Goal: Information Seeking & Learning: Learn about a topic

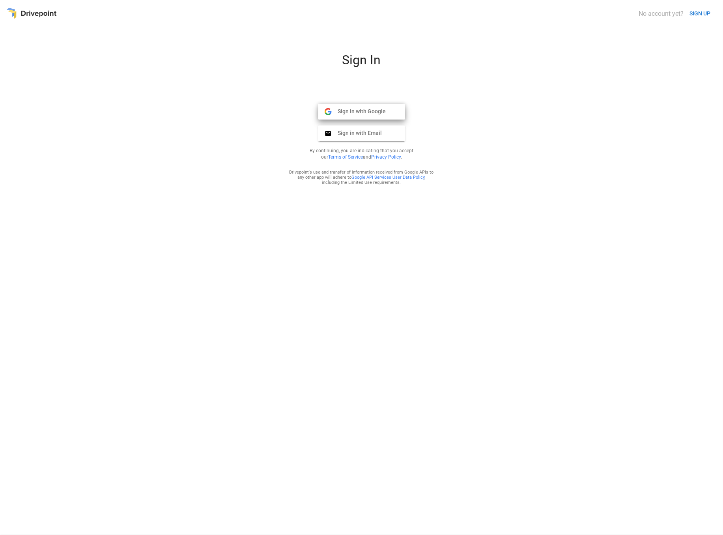
click at [359, 111] on span "Sign in with Google" at bounding box center [359, 111] width 54 height 7
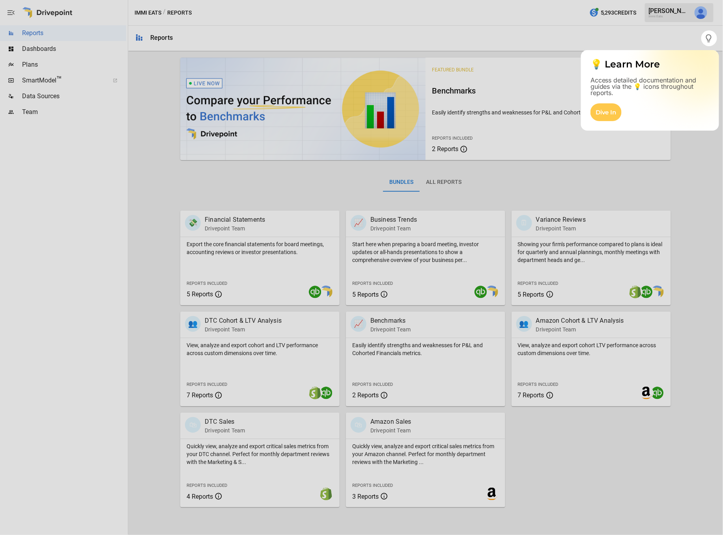
click at [696, 197] on div at bounding box center [361, 290] width 723 height 489
click at [609, 114] on div "Dive In" at bounding box center [606, 112] width 31 height 18
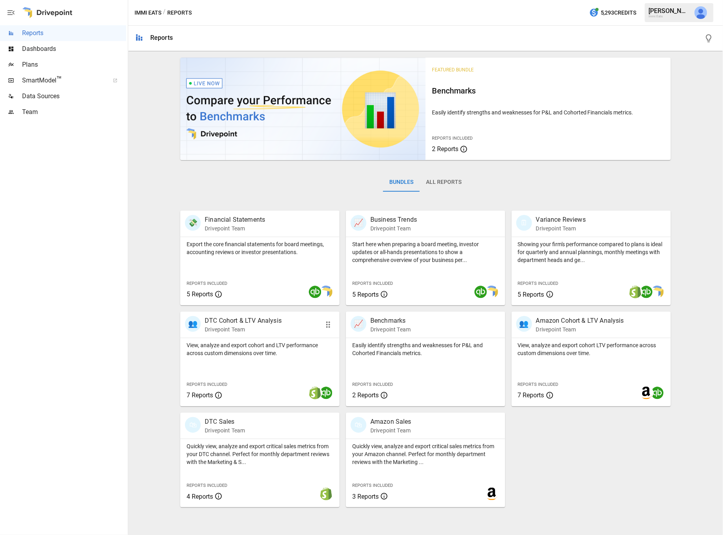
click at [268, 341] on div "View, analyze and export cohort and LTV performance across custom dimensions ov…" at bounding box center [259, 347] width 159 height 19
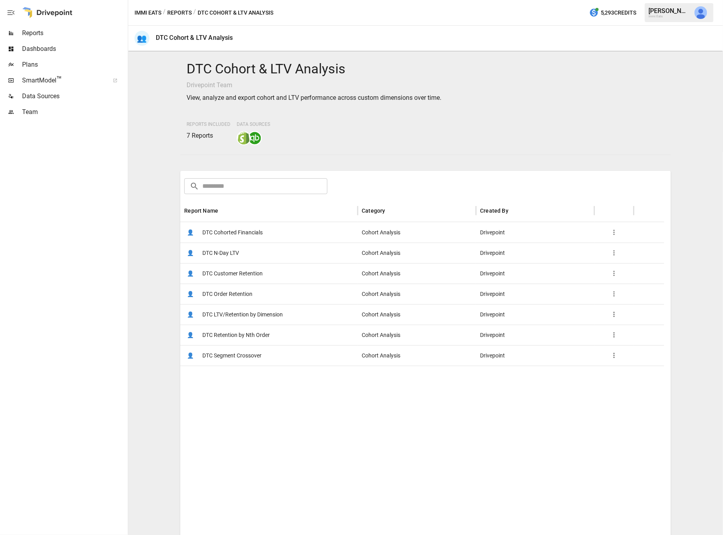
click at [308, 292] on div "👤 DTC Order Retention" at bounding box center [269, 294] width 178 height 21
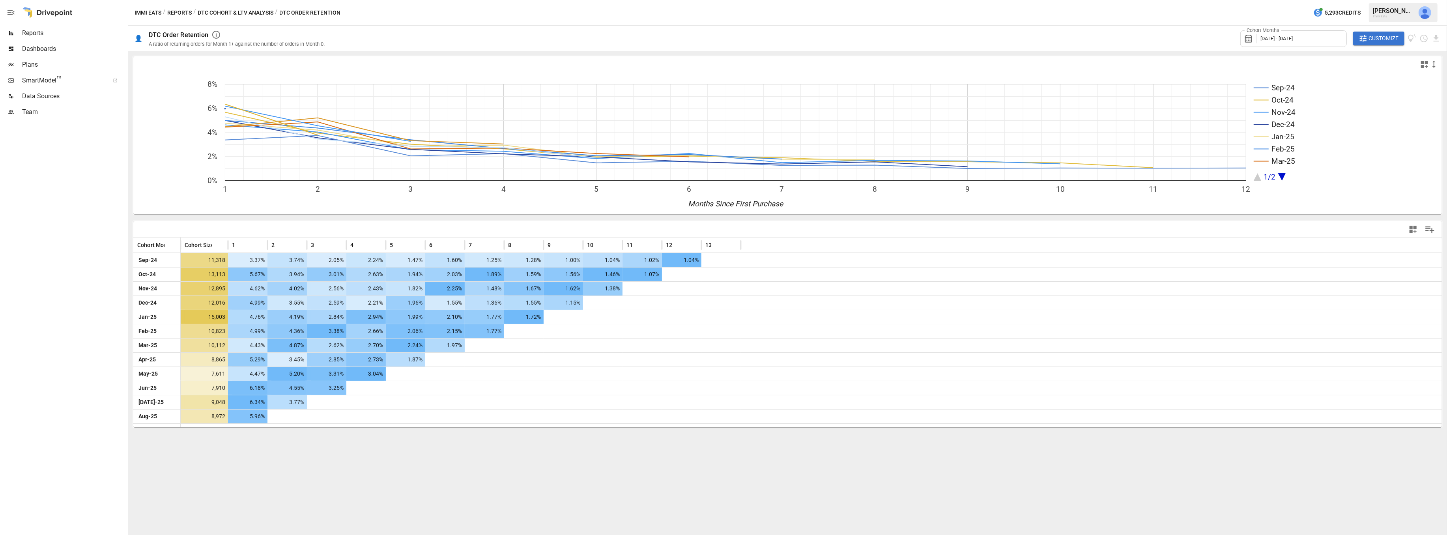
click at [723, 227] on icon "button" at bounding box center [1413, 229] width 7 height 7
click at [723, 227] on div at bounding box center [723, 267] width 1447 height 535
click at [723, 227] on icon "Manage Columns" at bounding box center [1430, 230] width 9 height 7
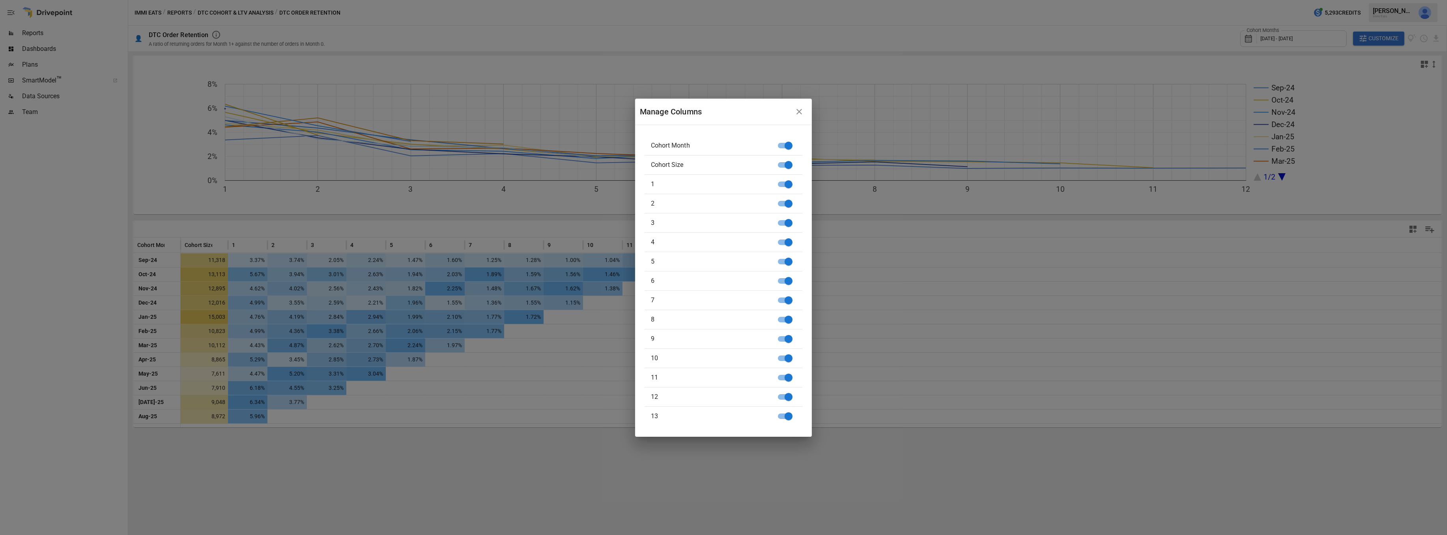
click at [723, 112] on icon "button" at bounding box center [799, 111] width 9 height 9
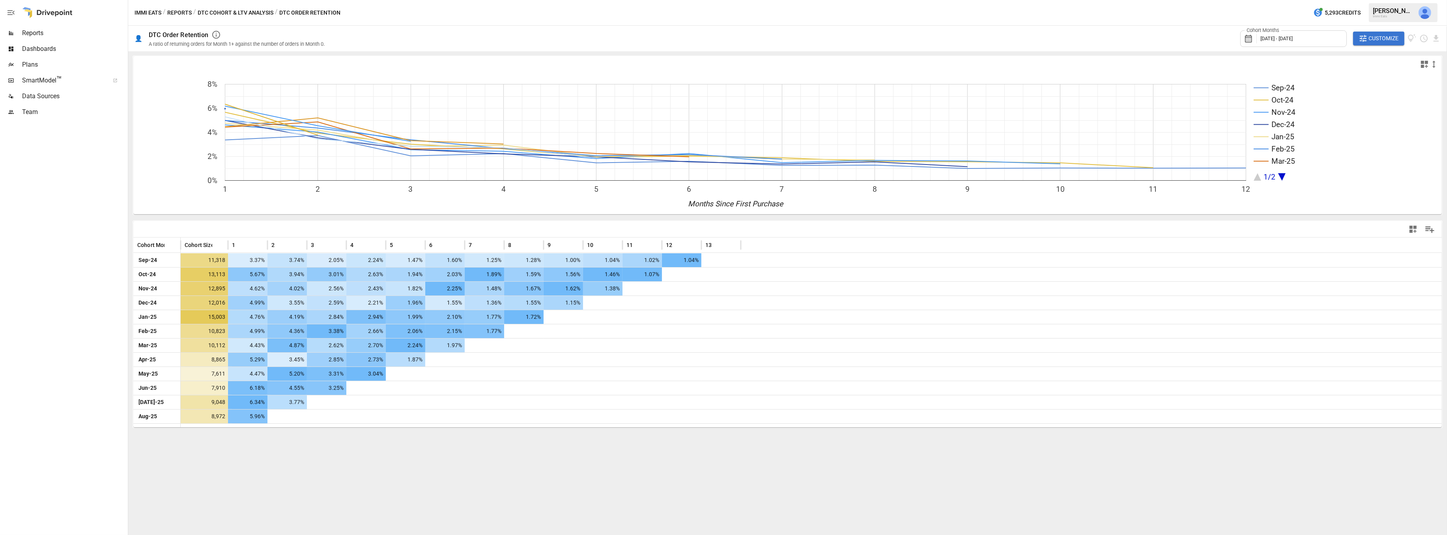
click at [723, 35] on span "Customize" at bounding box center [1384, 39] width 30 height 10
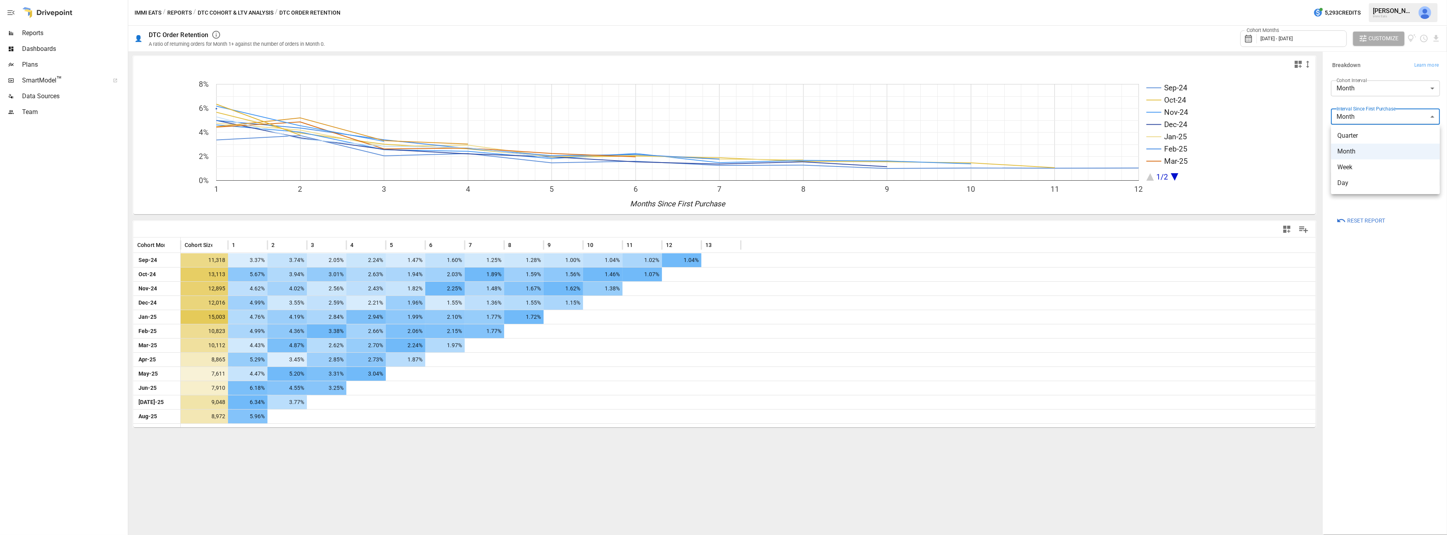
click at [723, 0] on body "Reports Dashboards Plans SmartModel ™ Data Sources Team Immi Eats / Reports / D…" at bounding box center [723, 0] width 1447 height 0
click at [723, 85] on div at bounding box center [723, 267] width 1447 height 535
click at [723, 0] on body "Reports Dashboards Plans SmartModel ™ Data Sources Team Immi Eats / Reports / D…" at bounding box center [723, 0] width 1447 height 0
click at [723, 108] on span "Year" at bounding box center [1386, 107] width 96 height 9
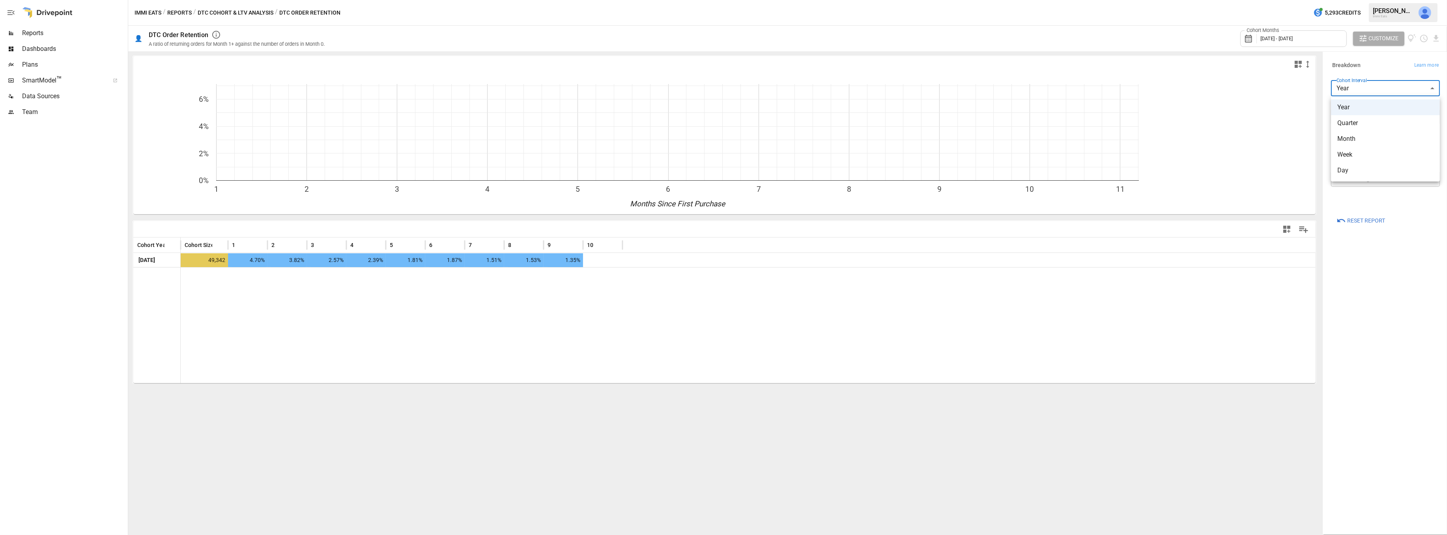
click at [723, 0] on body "Reports Dashboards Plans SmartModel ™ Data Sources Team Immi Eats / Reports / D…" at bounding box center [723, 0] width 1447 height 0
click at [723, 139] on span "Month" at bounding box center [1386, 138] width 96 height 9
type input "*****"
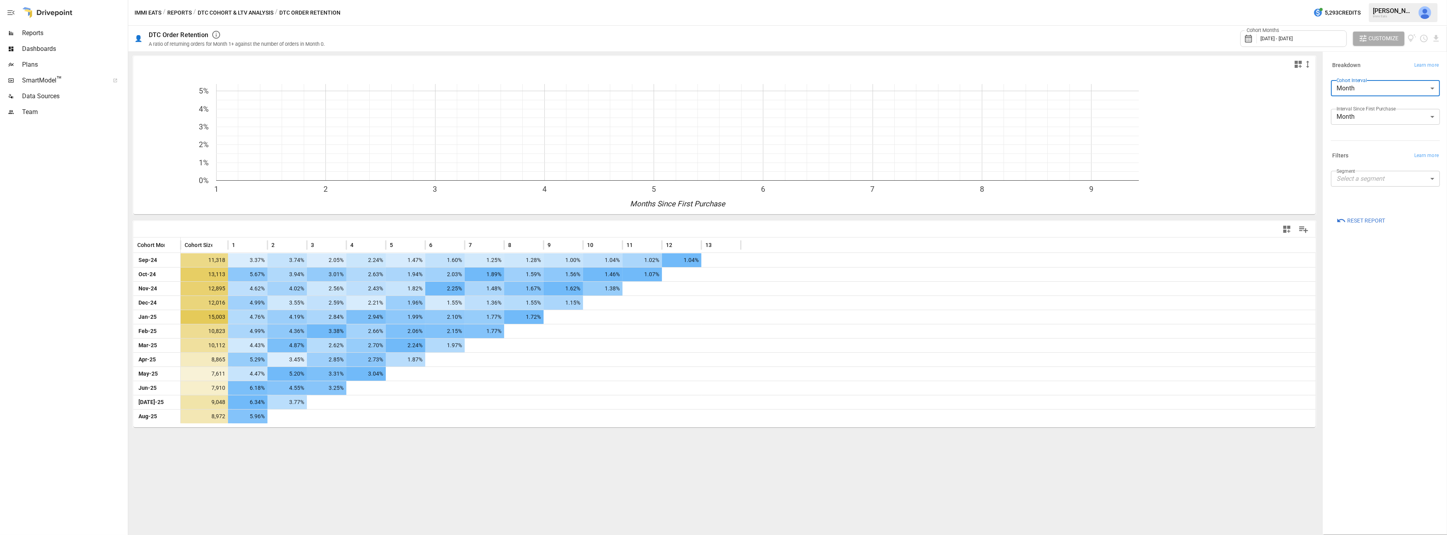
click at [723, 0] on body "Reports Dashboards Plans SmartModel ™ Data Sources Team Immi Eats / Reports / D…" at bounding box center [723, 0] width 1447 height 0
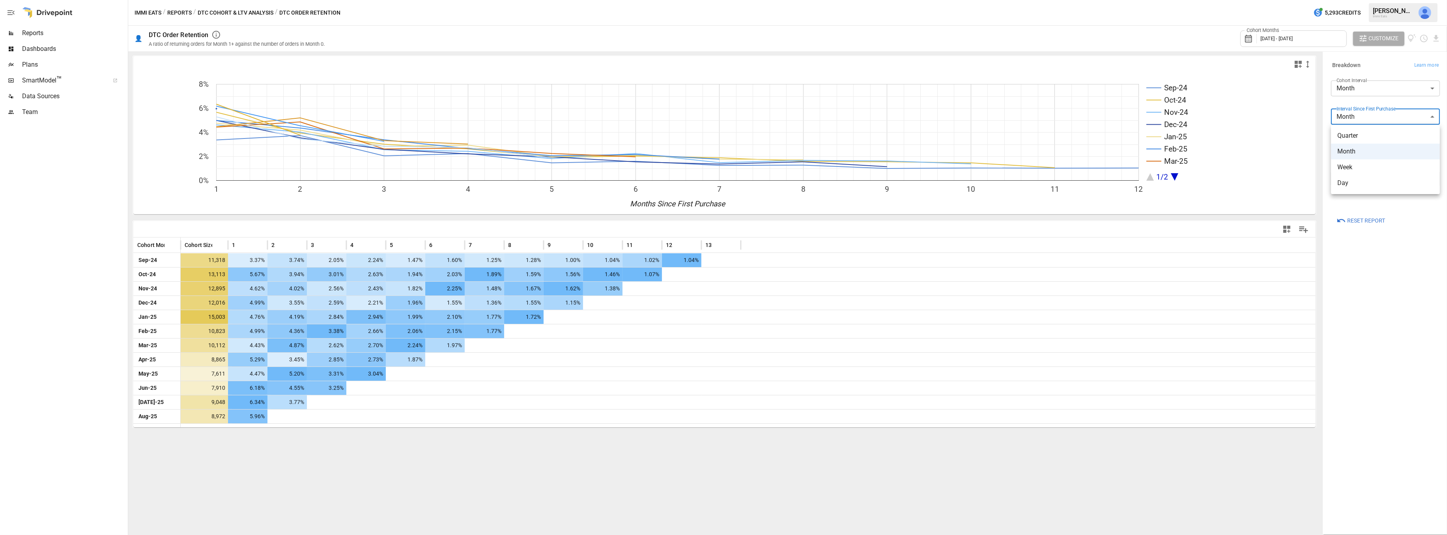
click at [723, 139] on span "Quarter" at bounding box center [1386, 135] width 96 height 9
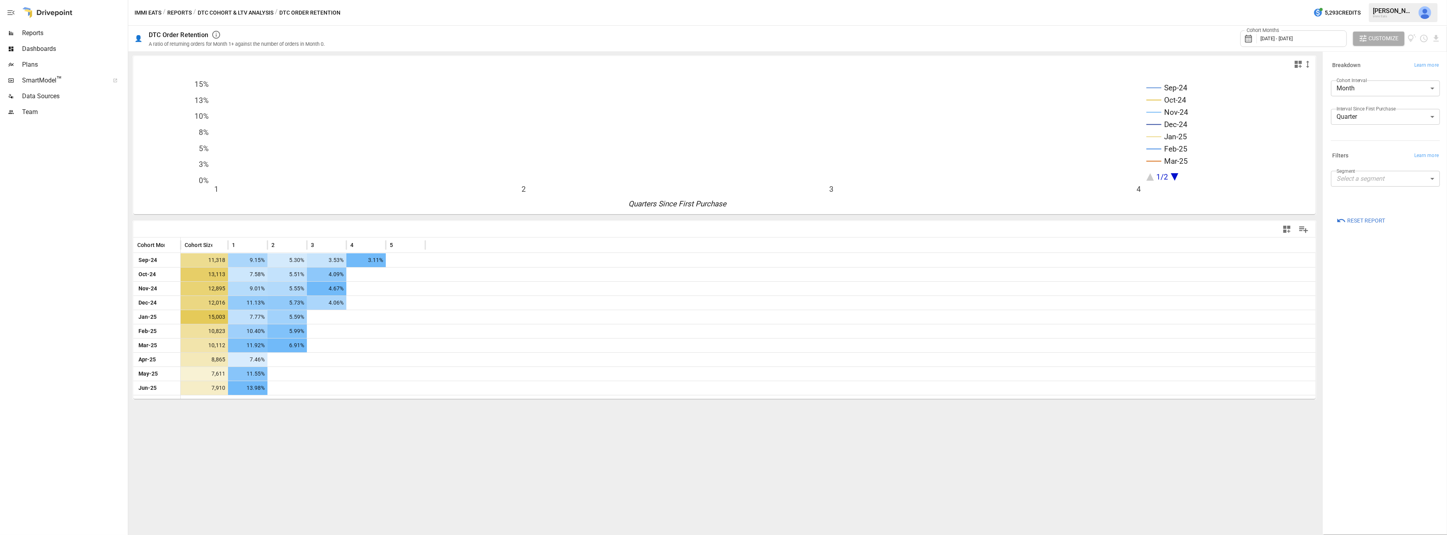
click at [723, 111] on label "Interval Since First Purchase" at bounding box center [1366, 108] width 59 height 7
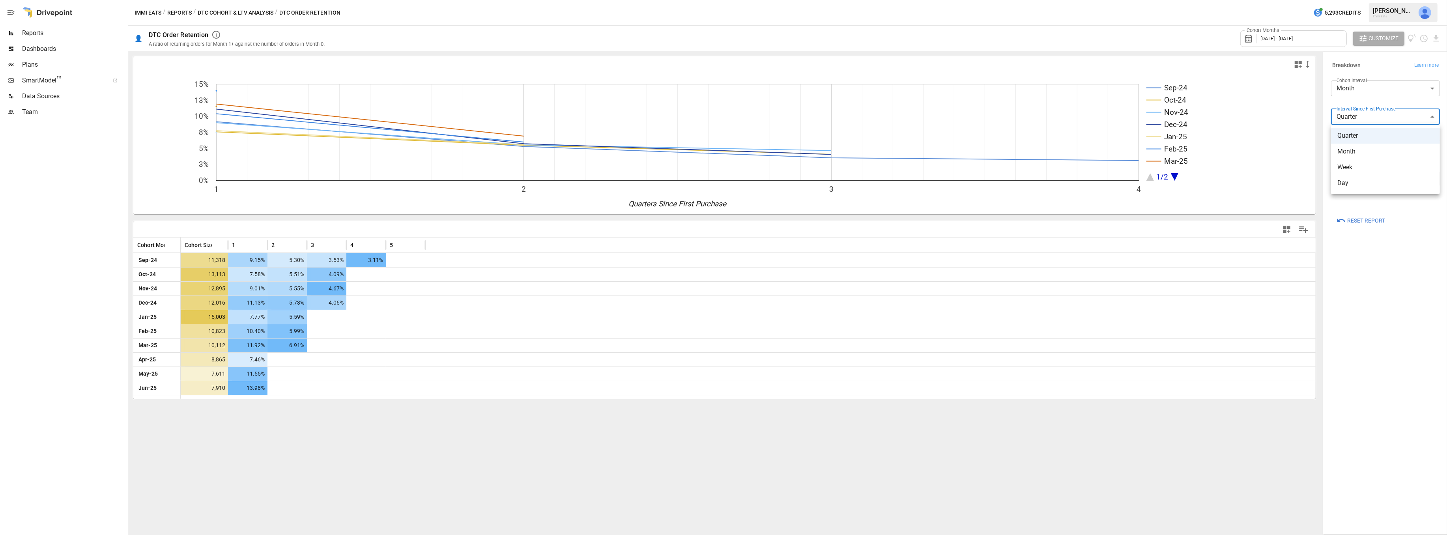
click at [723, 0] on body "Reports Dashboards Plans SmartModel ™ Data Sources Team Immi Eats / Reports / D…" at bounding box center [723, 0] width 1447 height 0
click at [723, 152] on span "Month" at bounding box center [1386, 151] width 96 height 9
type input "*****"
